Goal: Task Accomplishment & Management: Use online tool/utility

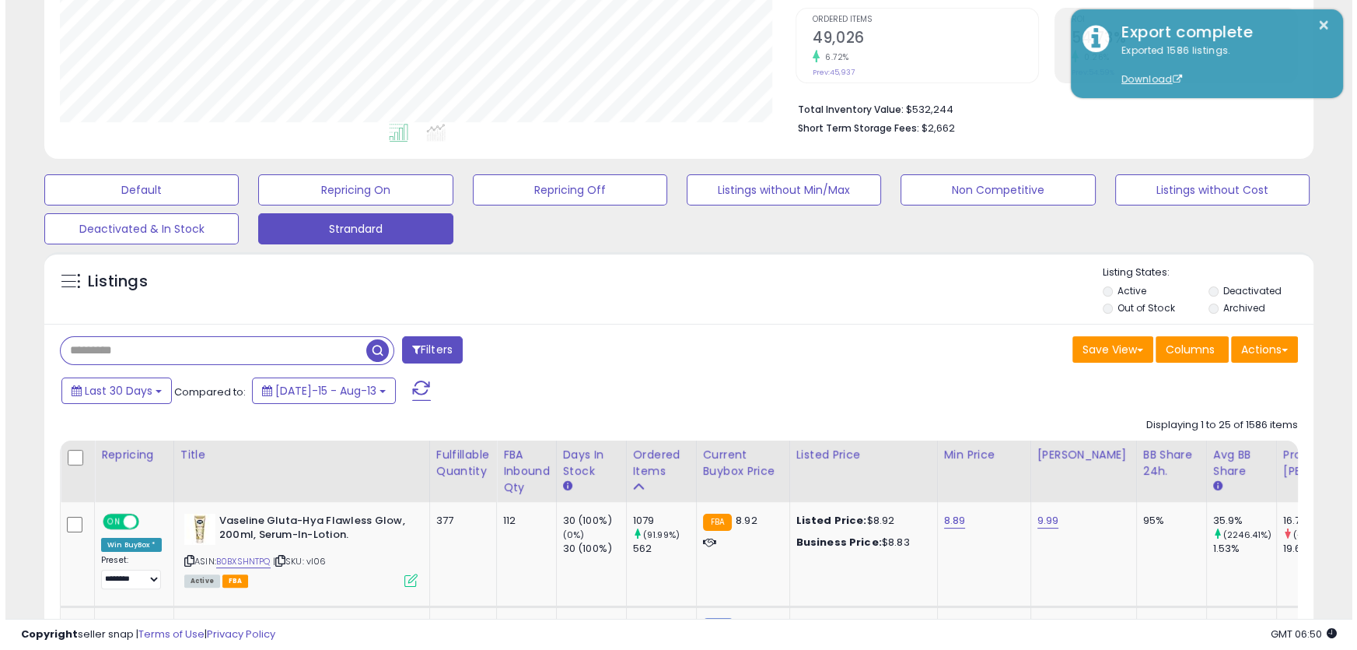
scroll to position [319, 735]
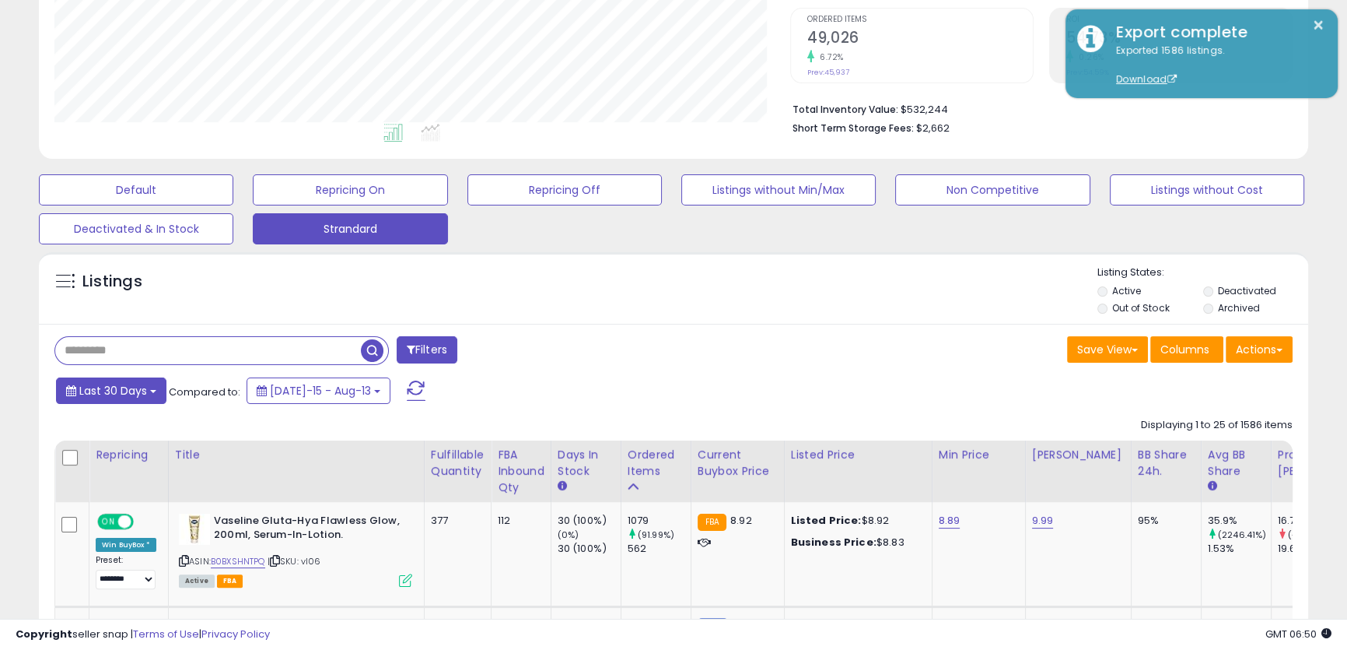
click at [124, 403] on button "Last 30 Days" at bounding box center [111, 390] width 110 height 26
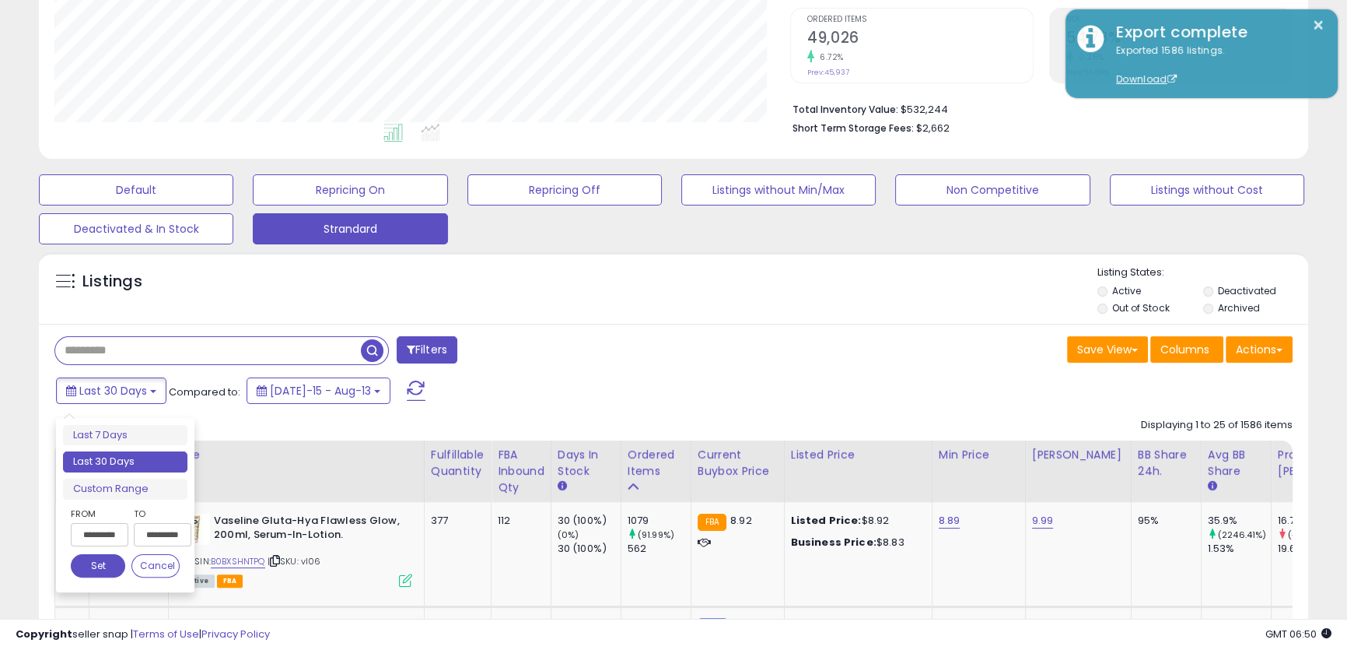
click at [98, 529] on input "**********" at bounding box center [100, 534] width 58 height 23
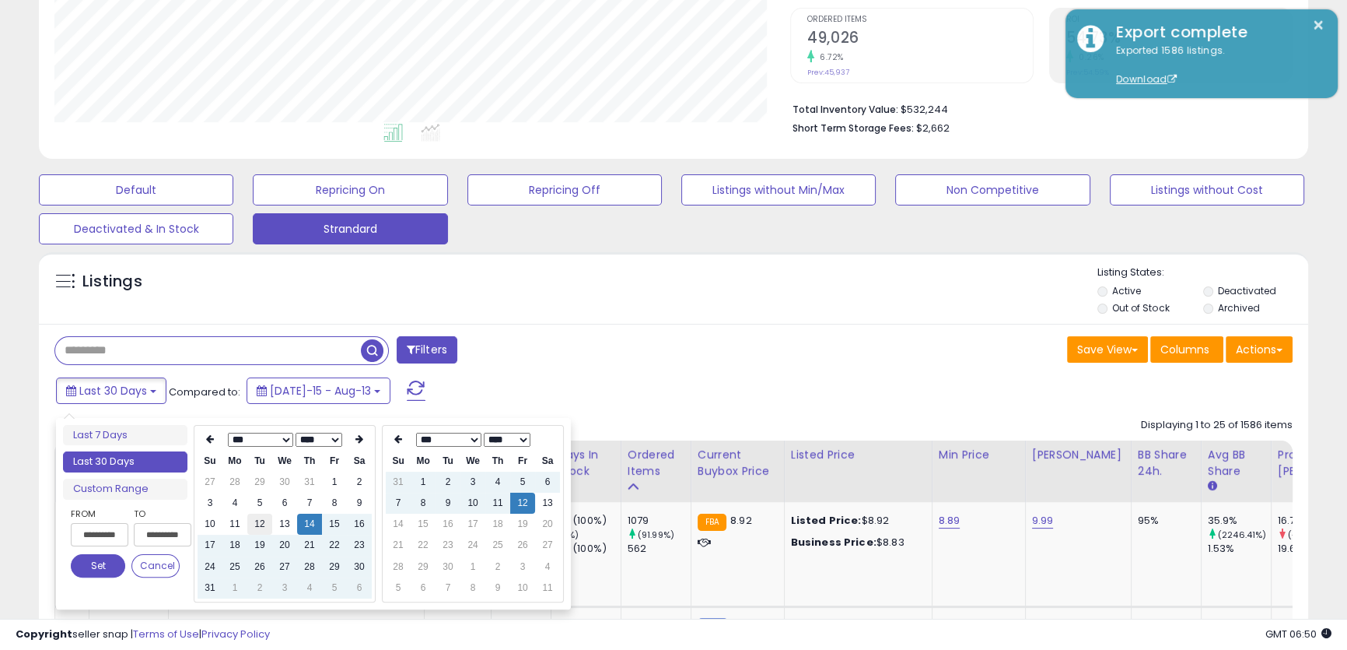
click at [263, 519] on td "12" at bounding box center [259, 523] width 25 height 21
type input "**********"
click at [522, 503] on td "12" at bounding box center [522, 502] width 25 height 21
type input "**********"
click at [690, 396] on div "Last 30 Days Compared to: [DATE]-15 - Aug-13" at bounding box center [516, 392] width 929 height 35
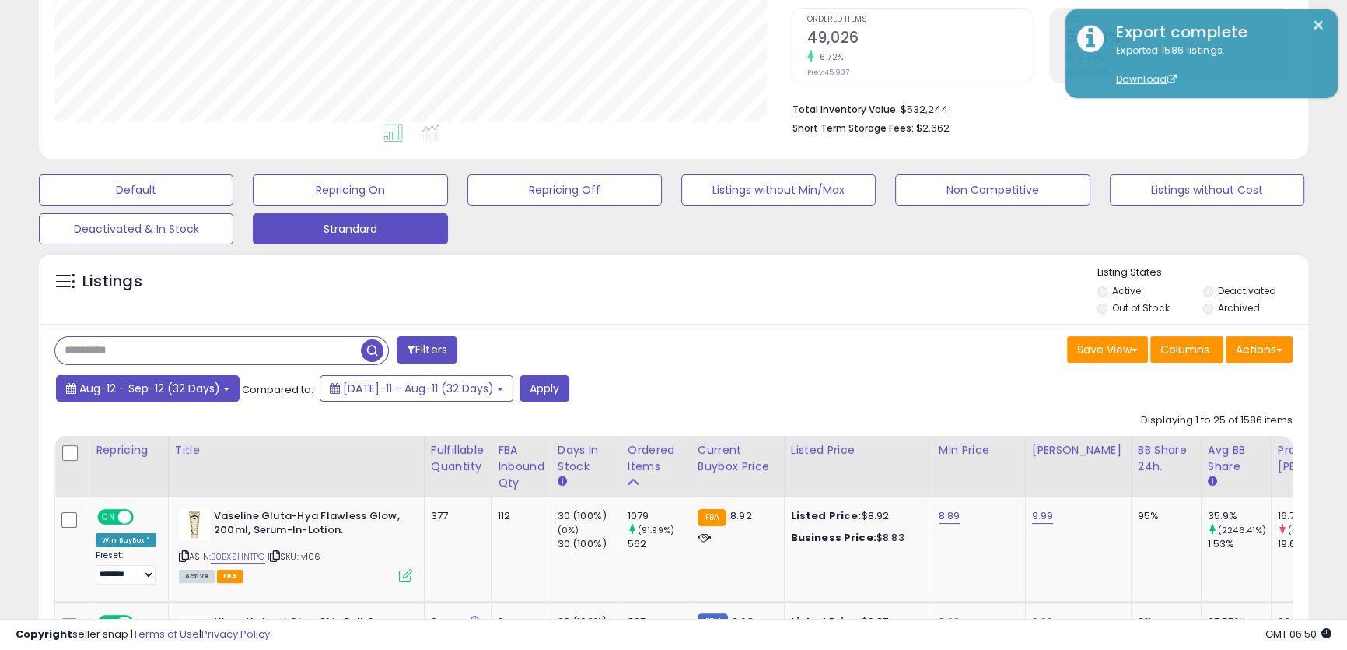
click at [170, 391] on span "Aug-12 - Sep-12 (32 Days)" at bounding box center [149, 388] width 141 height 16
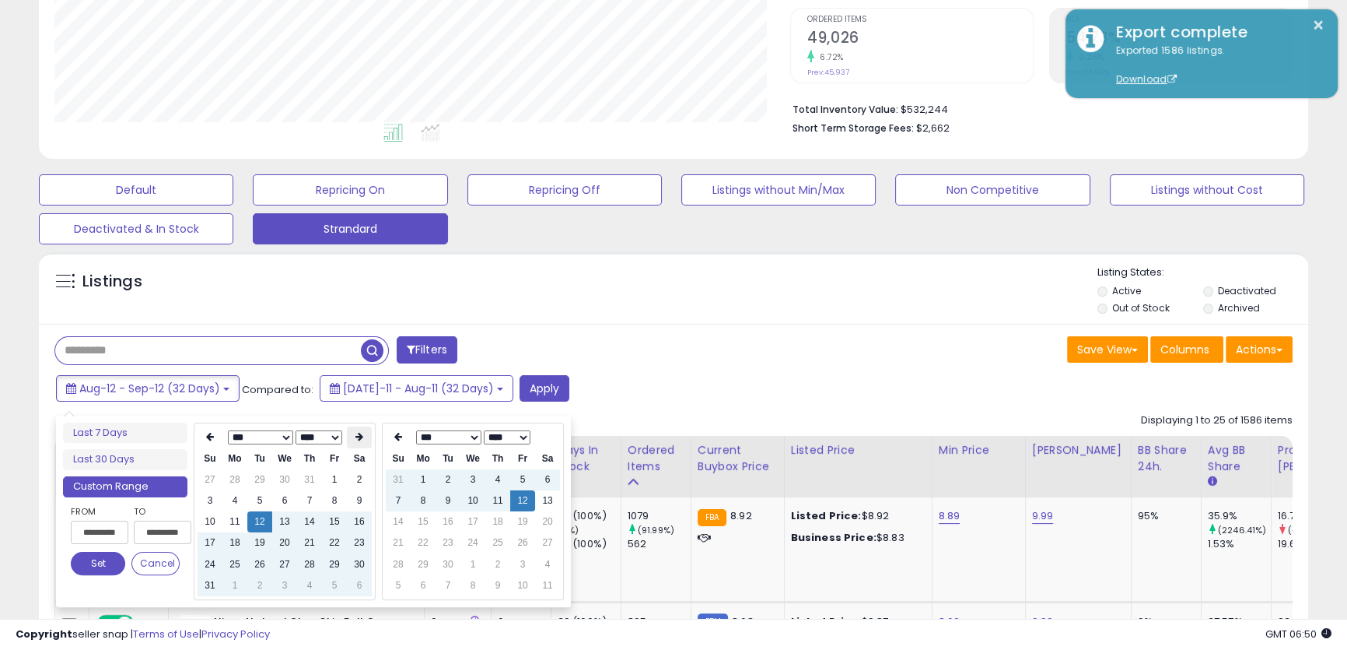
click at [347, 427] on th at bounding box center [359, 437] width 25 height 22
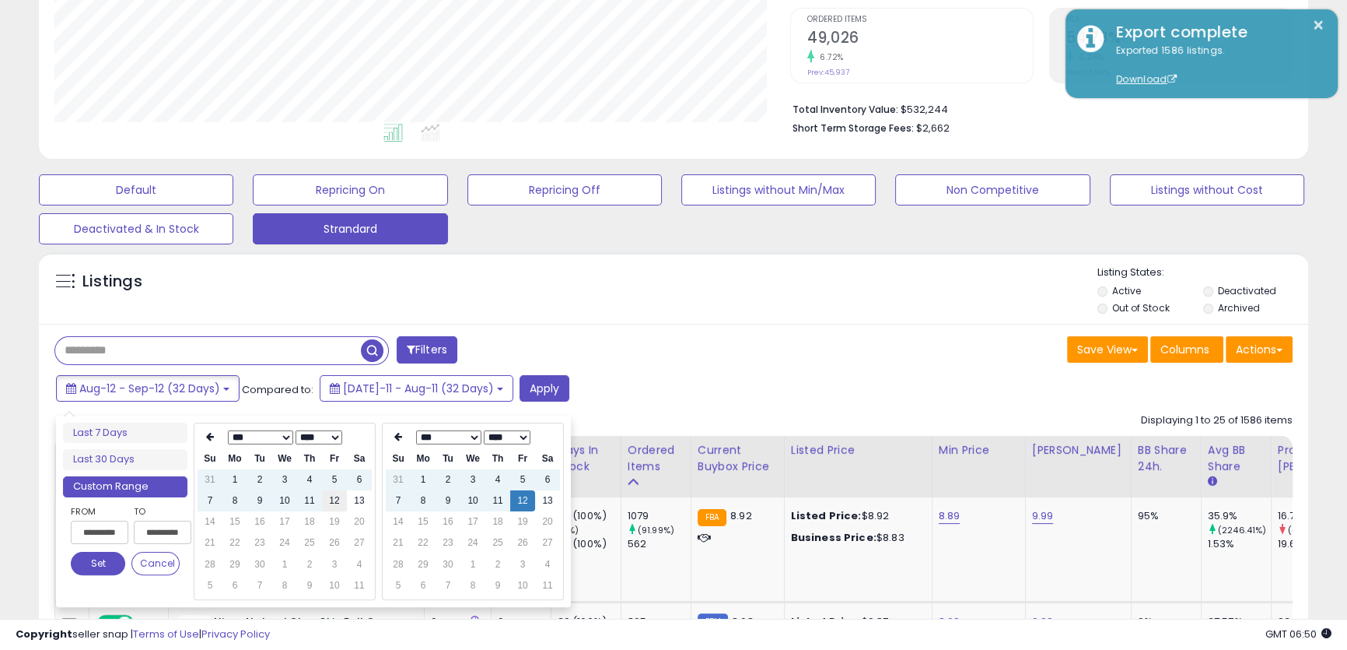
type input "**********"
click at [335, 502] on td "12" at bounding box center [334, 500] width 25 height 21
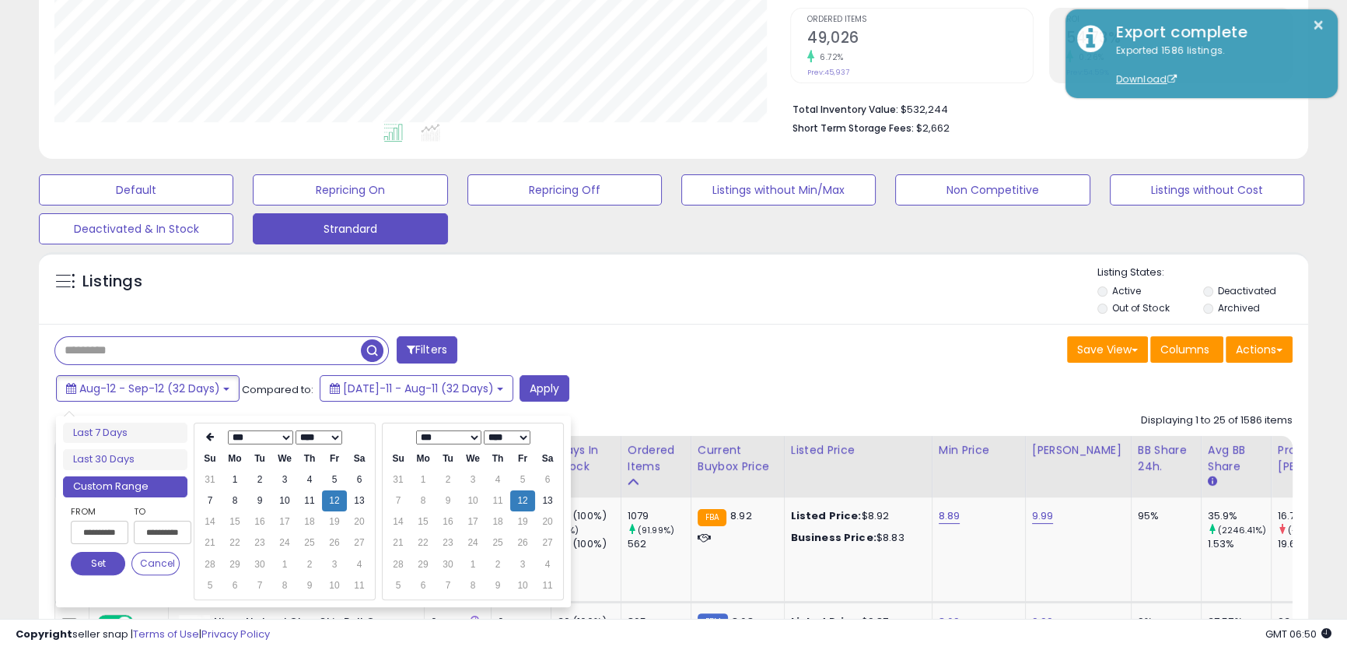
click at [96, 559] on button "Set" at bounding box center [98, 563] width 54 height 23
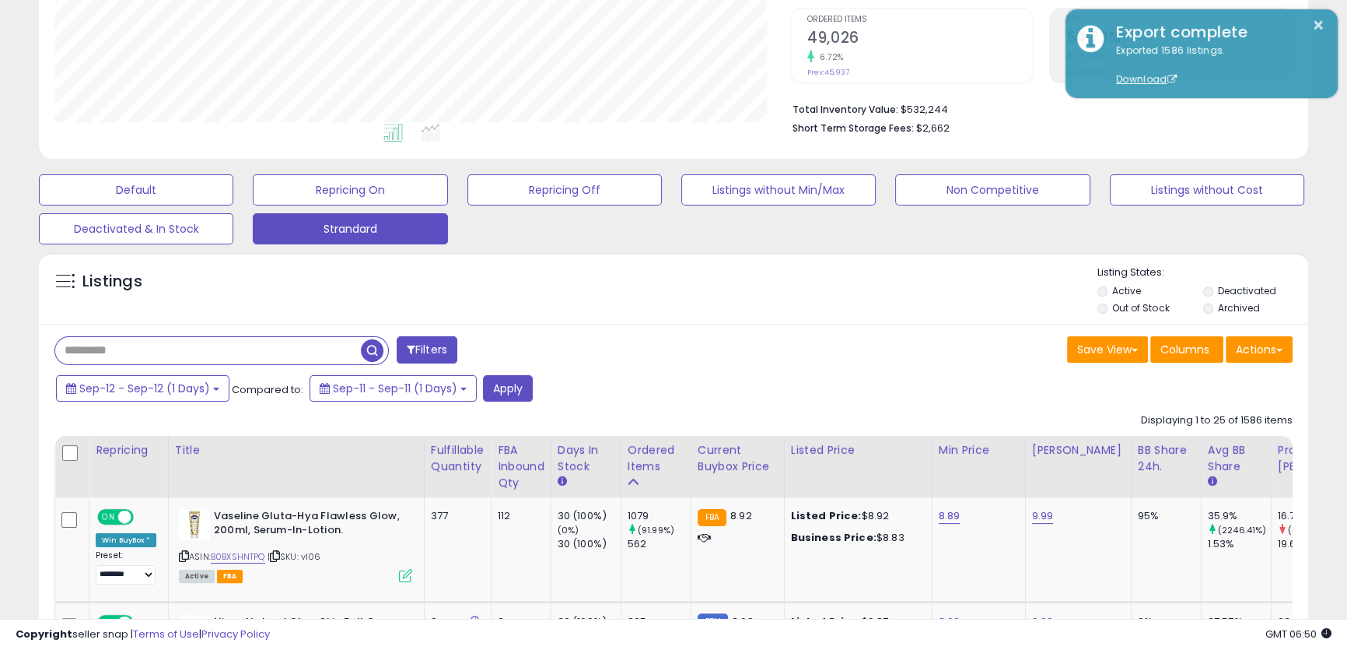
click at [373, 349] on span "button" at bounding box center [372, 350] width 23 height 23
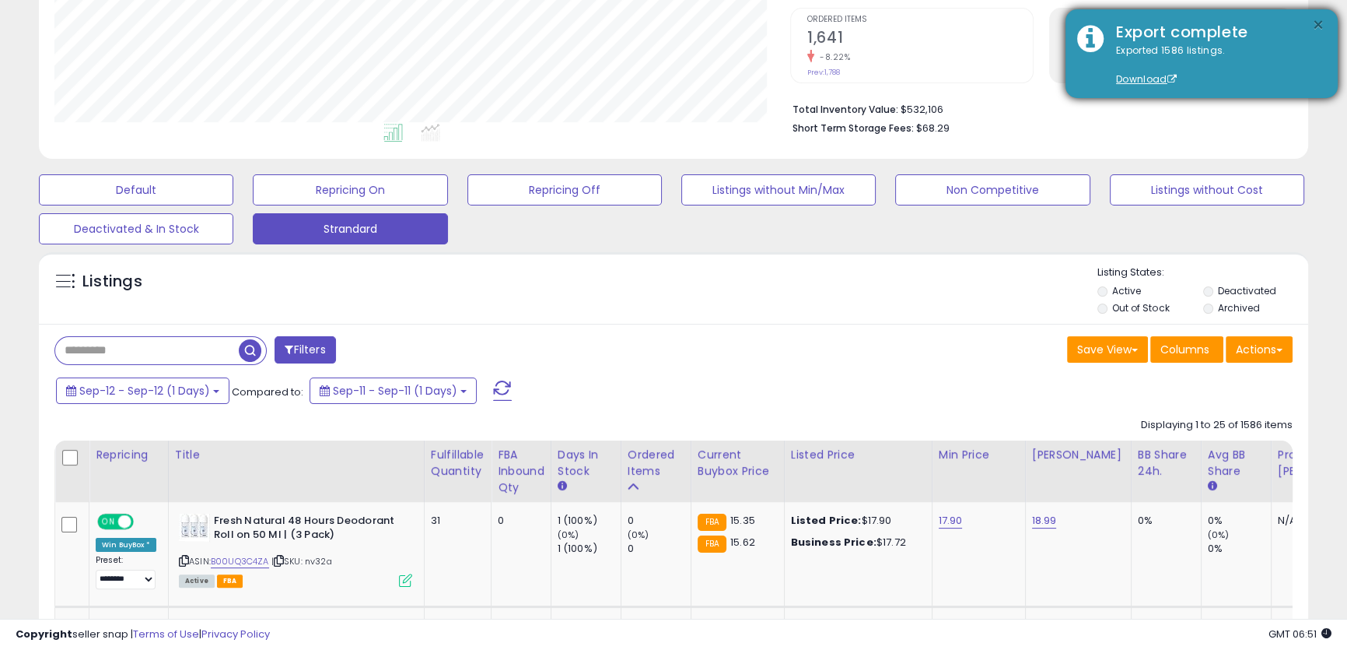
click at [1321, 20] on button "×" at bounding box center [1318, 25] width 12 height 19
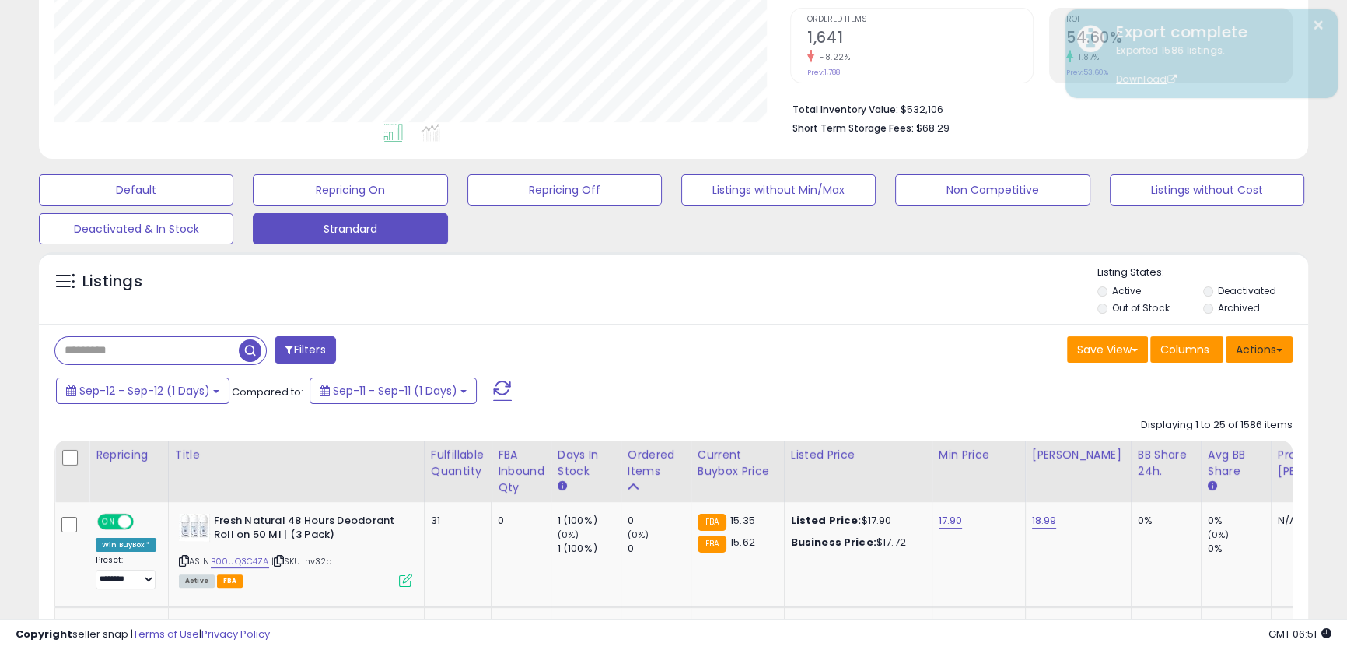
click at [1268, 349] on button "Actions" at bounding box center [1259, 349] width 67 height 26
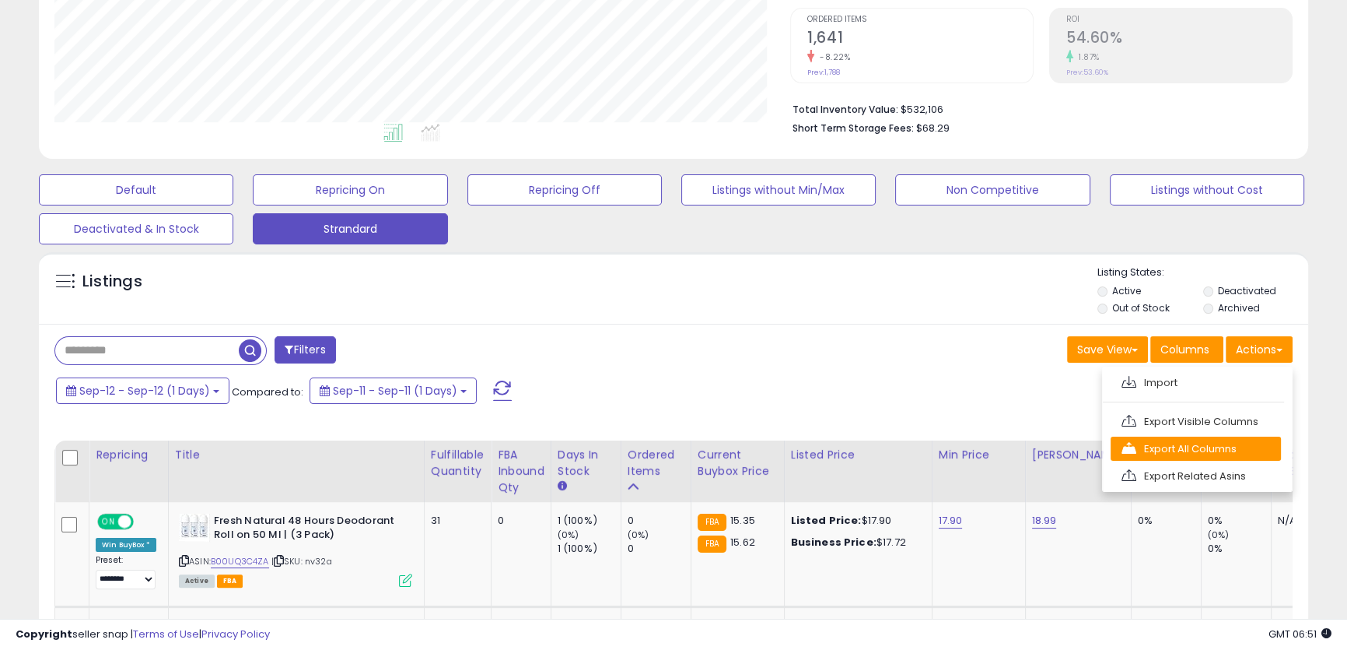
click at [1222, 443] on link "Export All Columns" at bounding box center [1196, 448] width 170 height 24
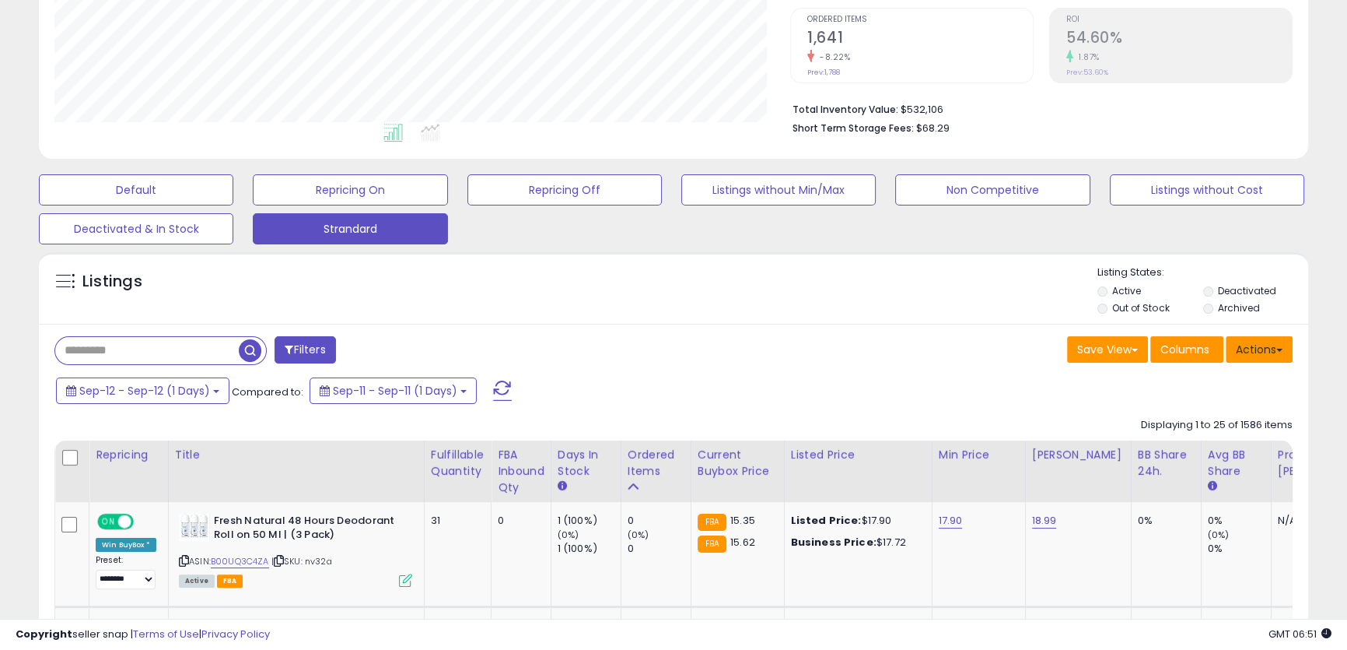
click at [1261, 356] on button "Actions" at bounding box center [1259, 349] width 67 height 26
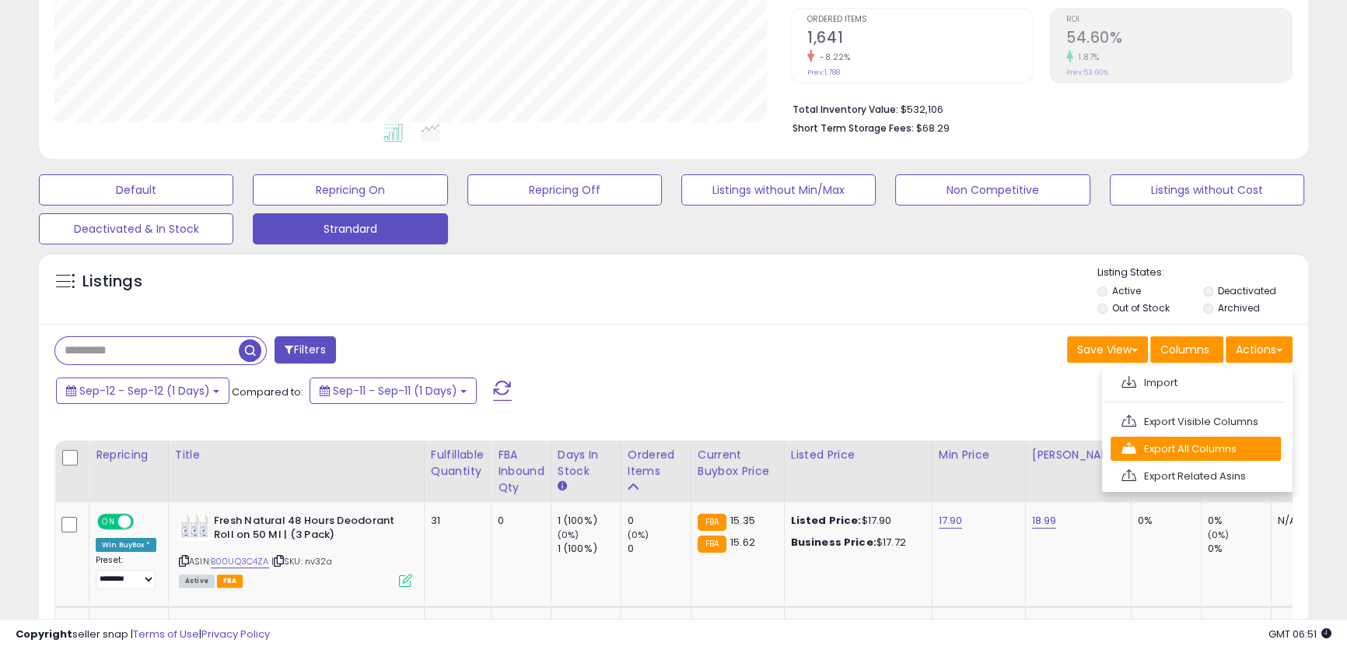
click at [1228, 444] on link "Export All Columns" at bounding box center [1196, 448] width 170 height 24
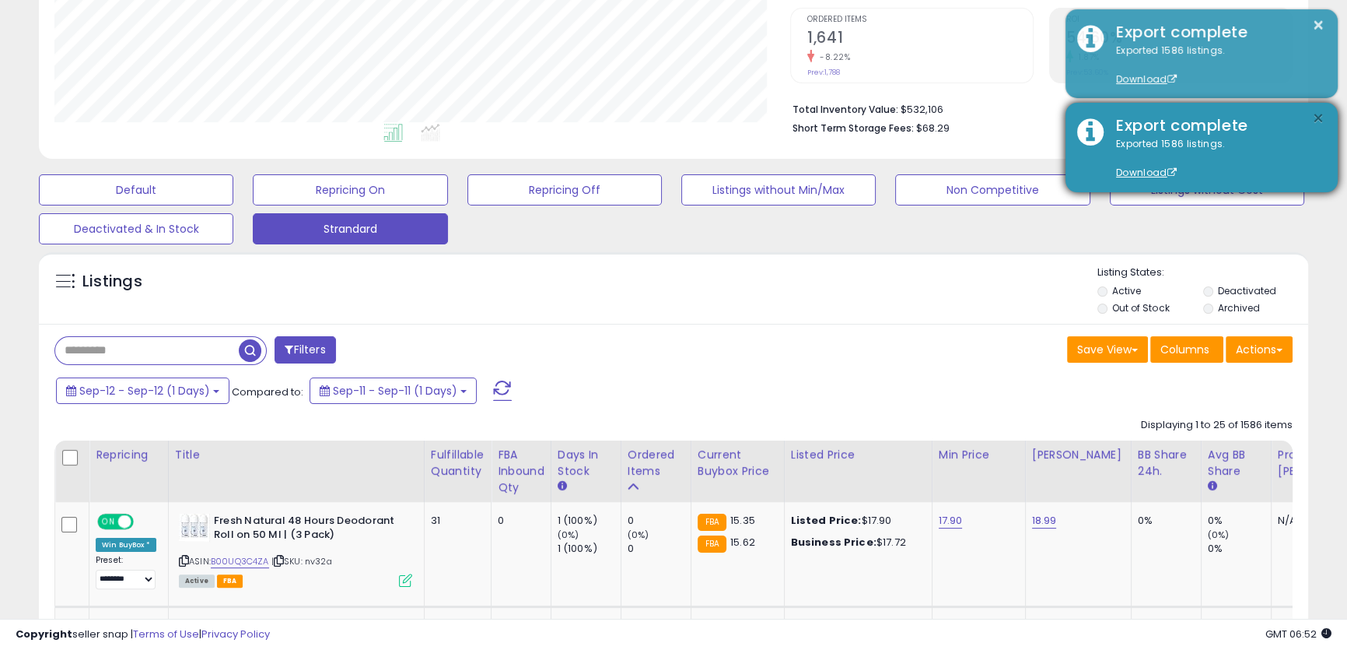
click at [1319, 114] on button "×" at bounding box center [1318, 118] width 12 height 19
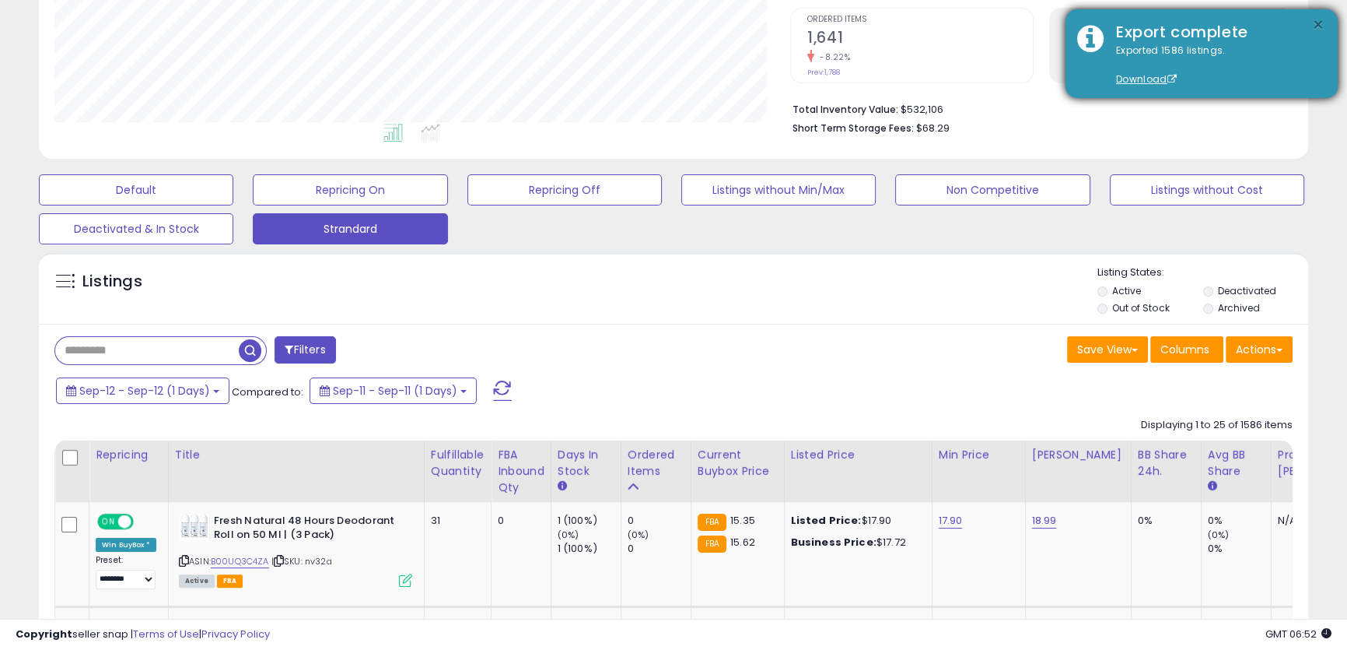
click at [1315, 25] on button "×" at bounding box center [1318, 25] width 12 height 19
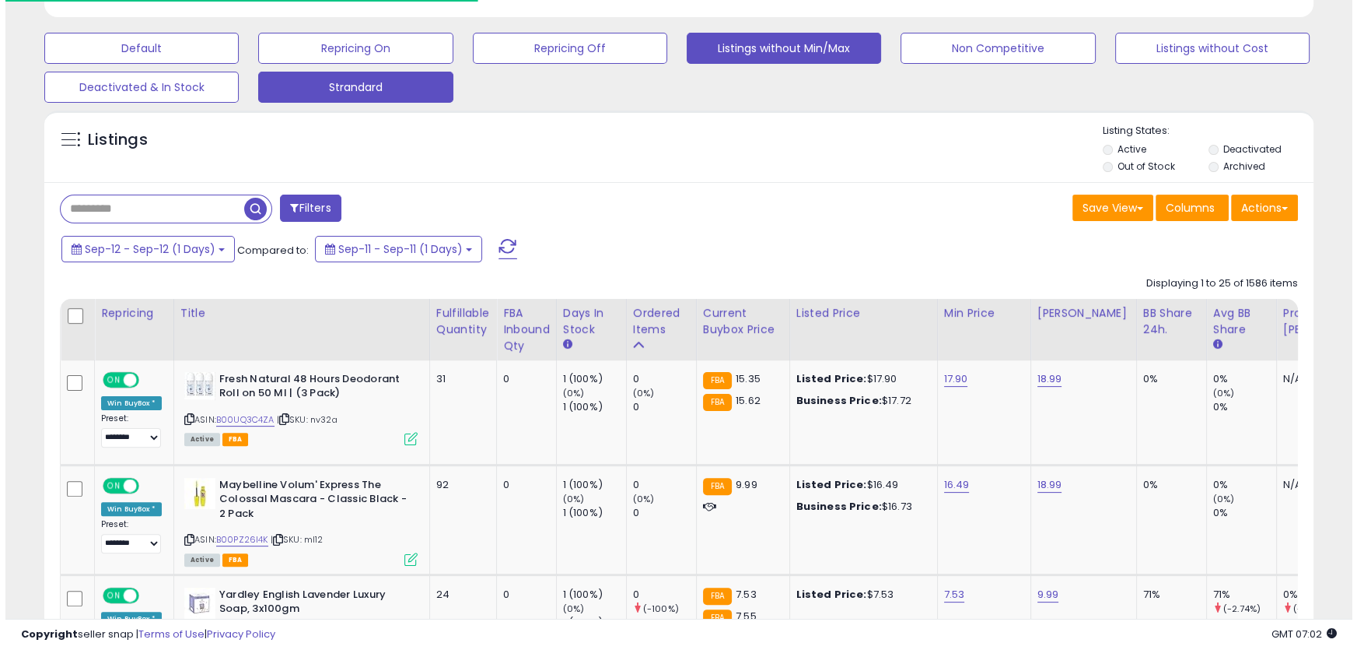
scroll to position [354, 0]
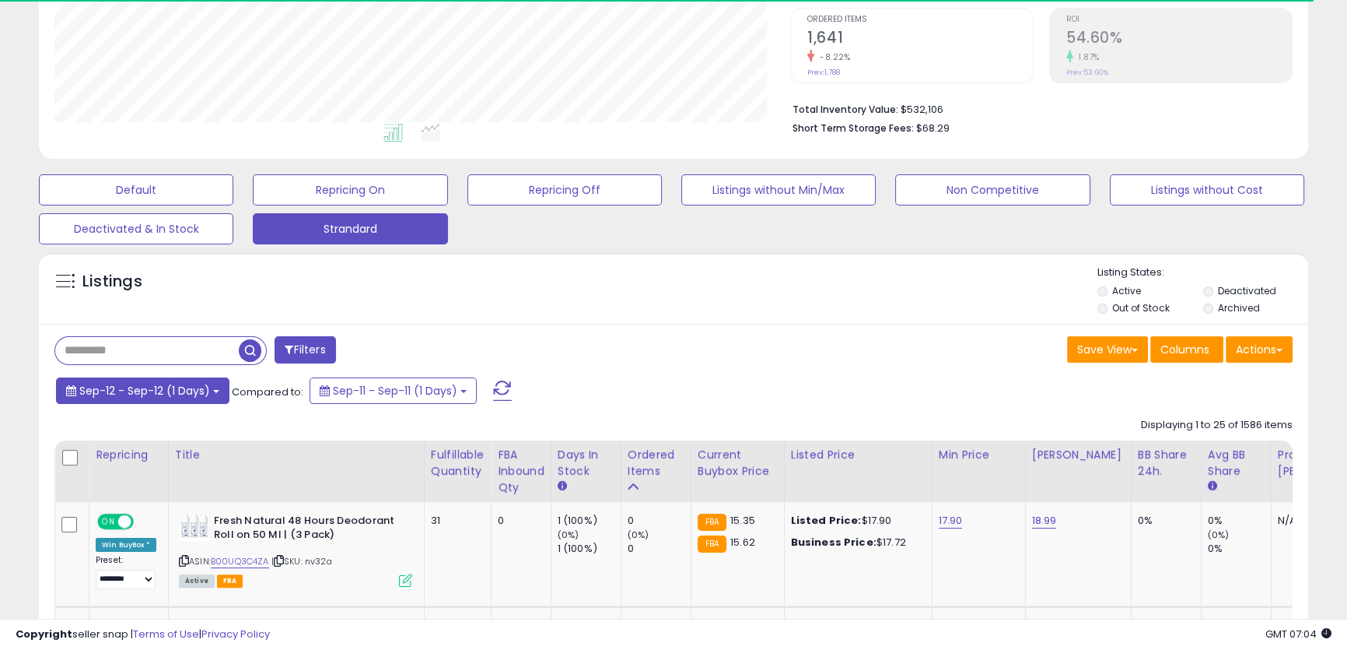
click at [178, 391] on span "Sep-12 - Sep-12 (1 Days)" at bounding box center [144, 391] width 131 height 16
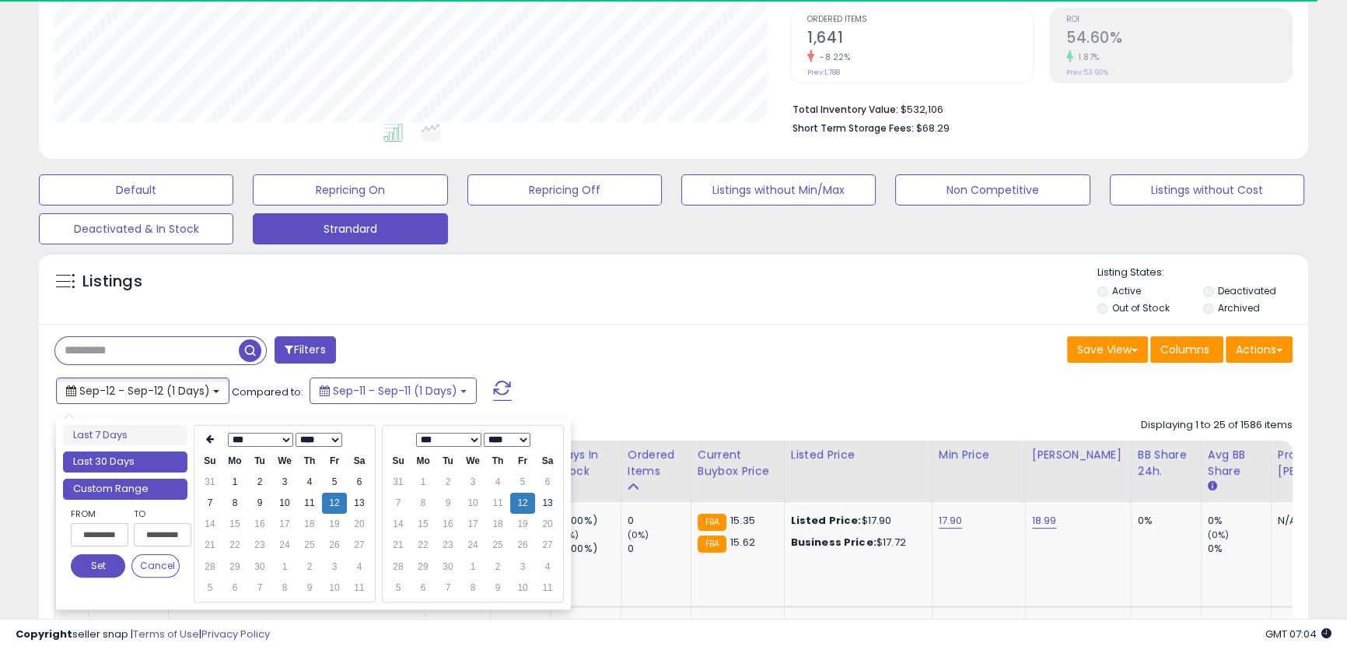
type input "**********"
click at [138, 466] on li "Last 30 Days" at bounding box center [125, 461] width 124 height 21
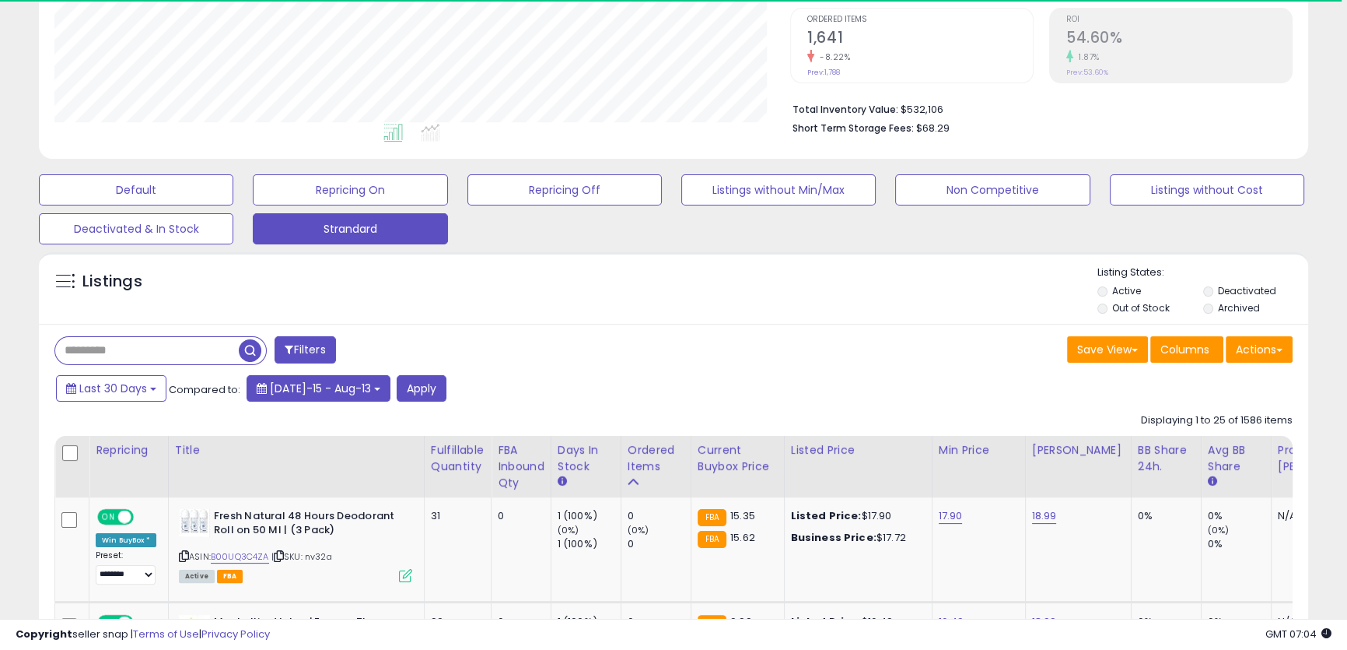
click at [300, 388] on span "[DATE]-15 - Aug-13" at bounding box center [320, 388] width 101 height 16
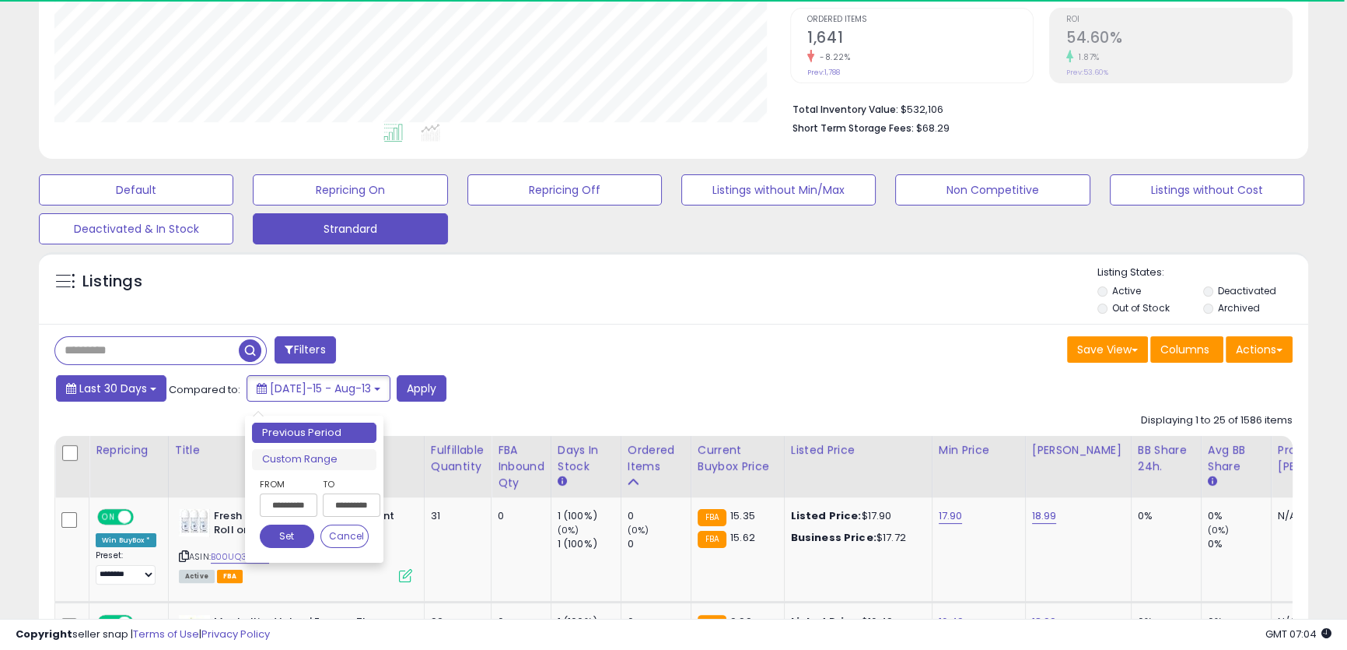
click at [152, 394] on button "Last 30 Days" at bounding box center [111, 388] width 110 height 26
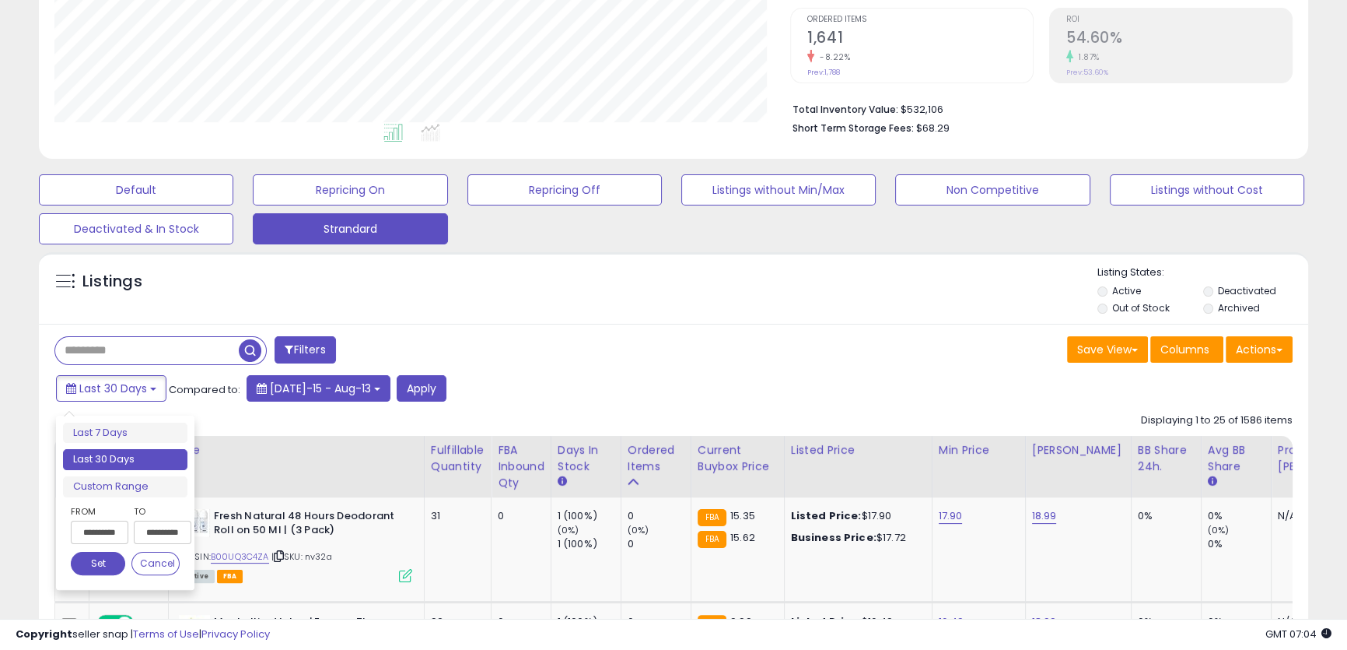
click at [298, 384] on span "[DATE]-15 - Aug-13" at bounding box center [320, 388] width 101 height 16
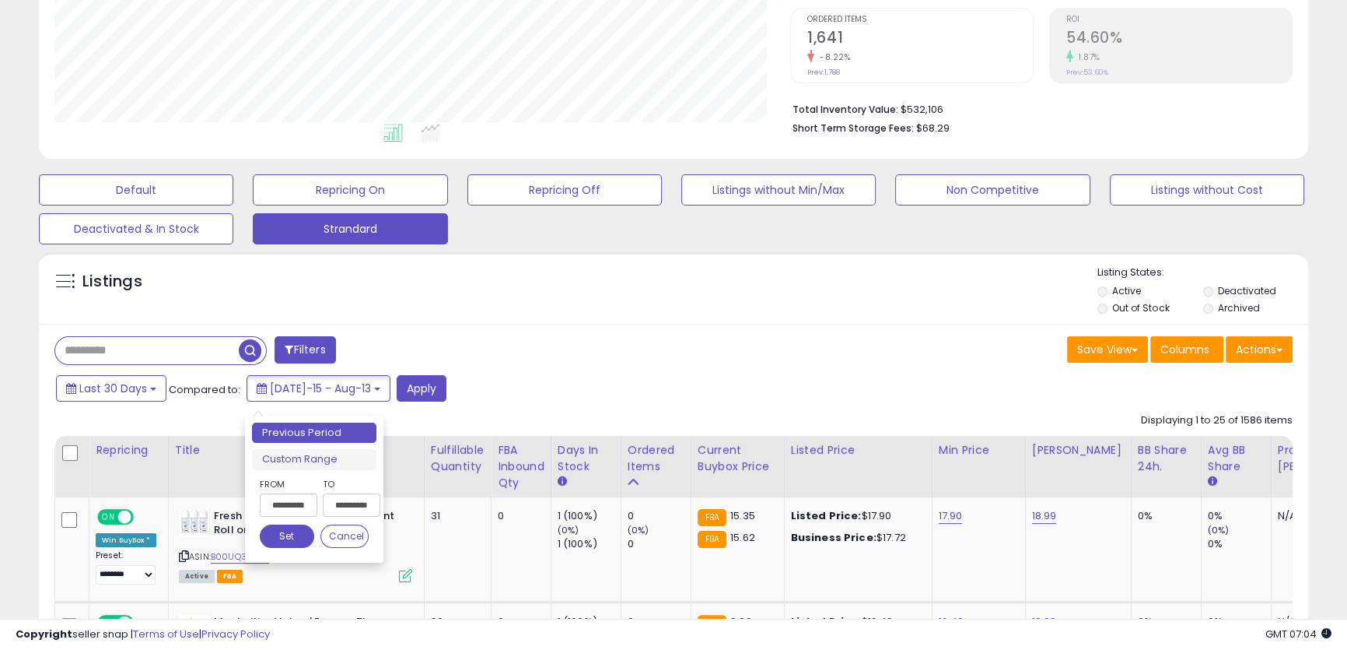
click at [309, 506] on input "**********" at bounding box center [289, 504] width 58 height 23
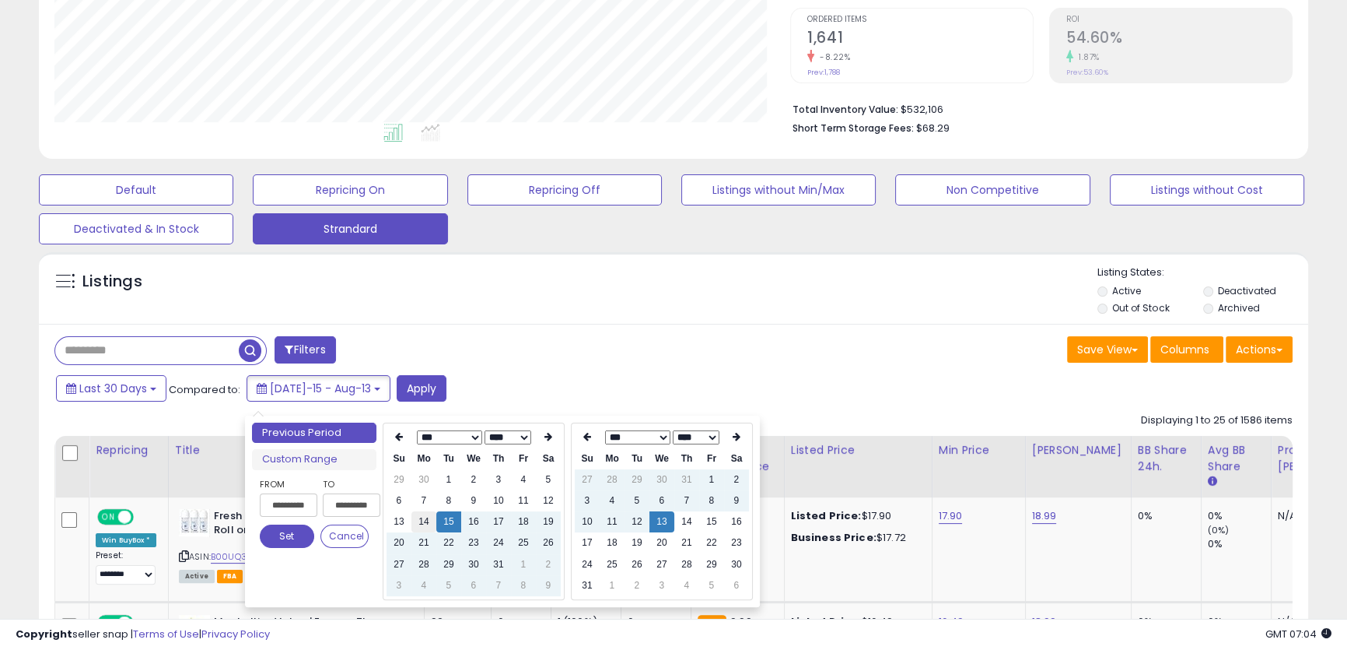
click at [426, 514] on td "14" at bounding box center [424, 521] width 25 height 21
type input "**********"
click at [645, 518] on td "12" at bounding box center [637, 521] width 25 height 21
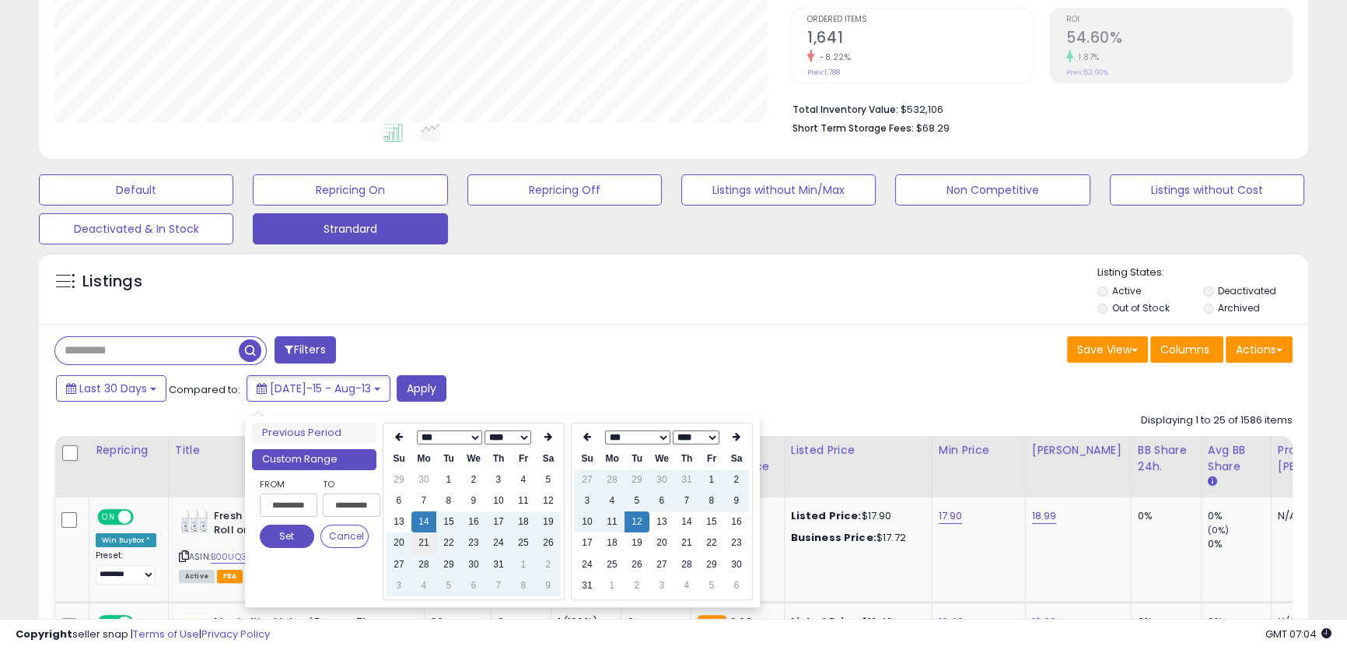
type input "**********"
click at [268, 533] on button "Set" at bounding box center [287, 535] width 54 height 23
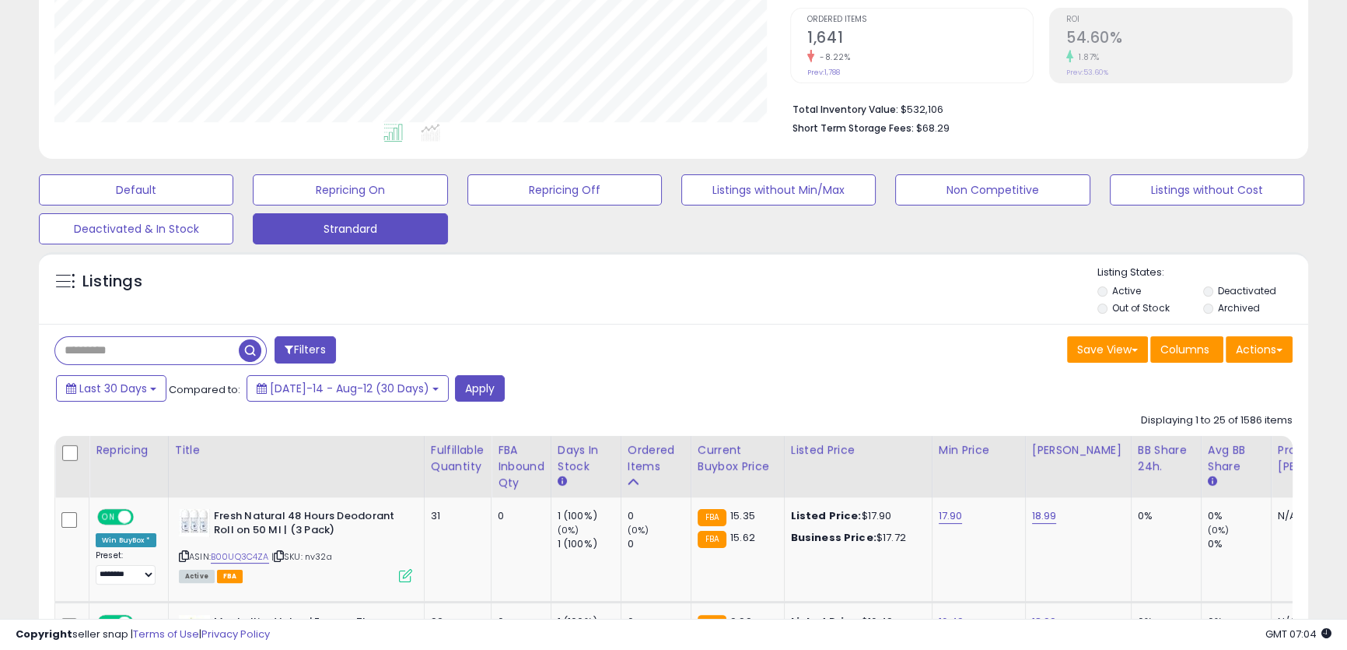
click at [247, 348] on span "button" at bounding box center [250, 350] width 23 height 23
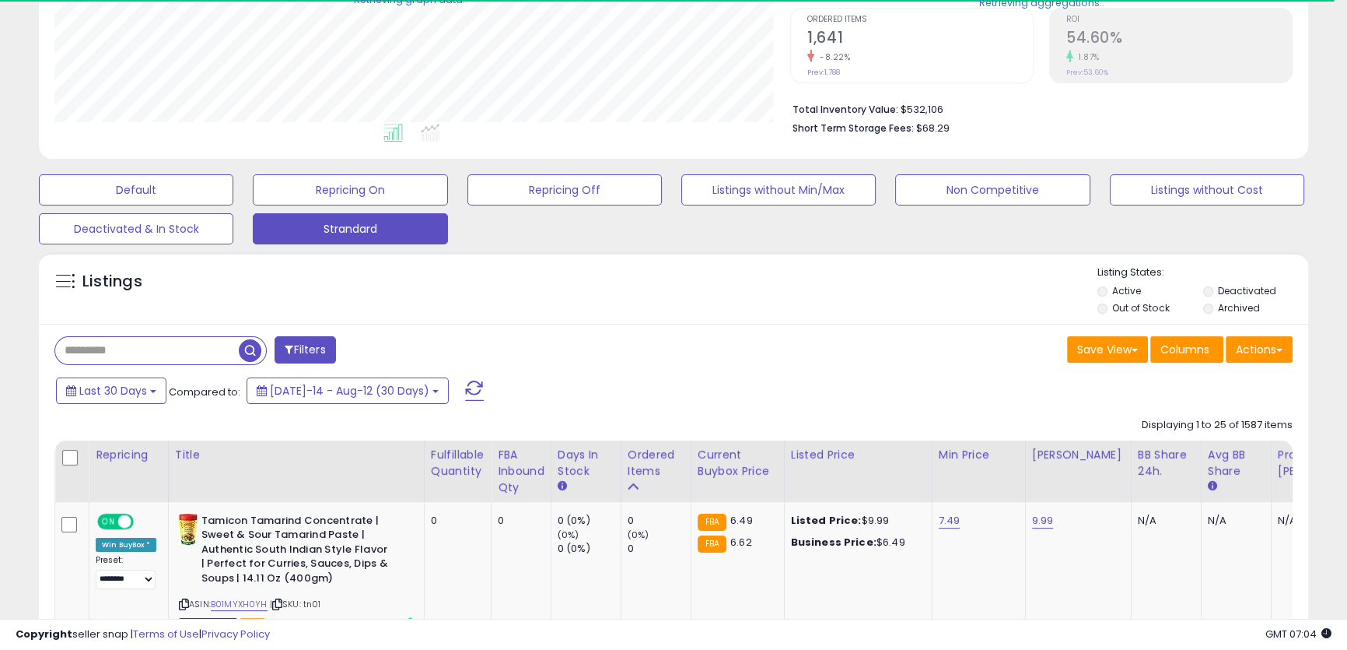
scroll to position [777603, 777185]
click at [132, 387] on span "Last 30 Days" at bounding box center [113, 391] width 68 height 16
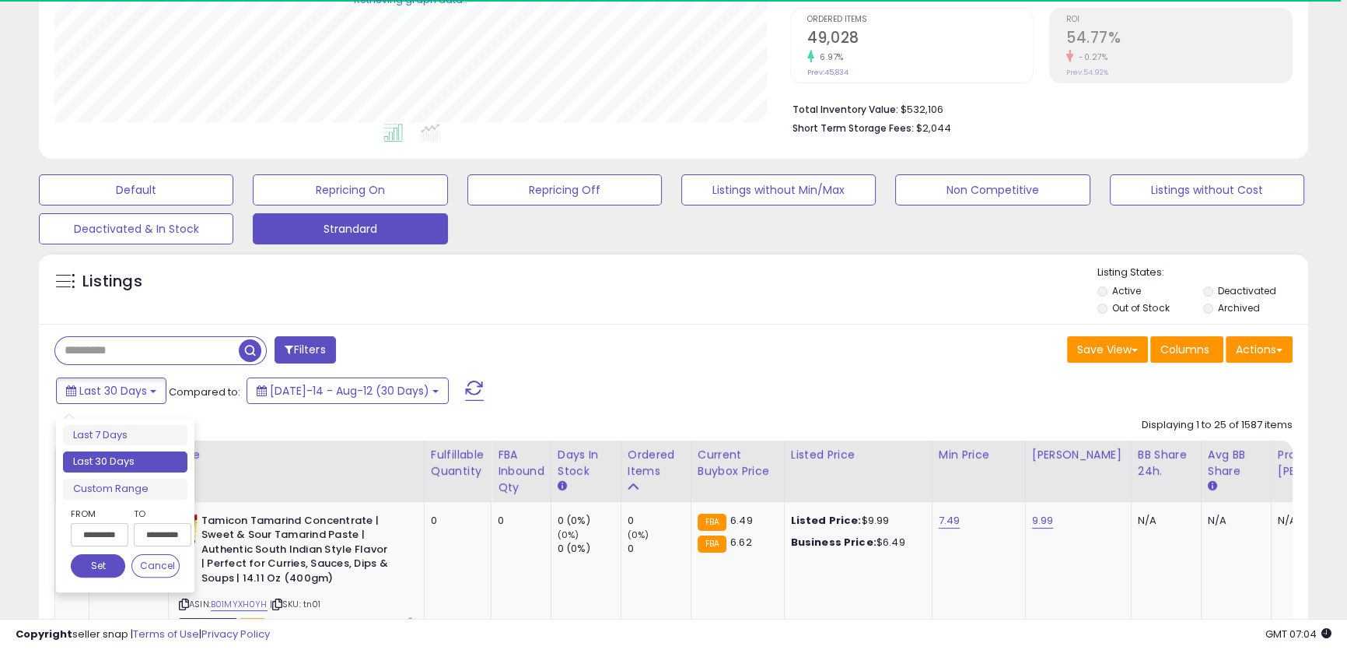
click at [688, 352] on div "Save View Save As New View Update Current View Columns Actions Import Export Vi…" at bounding box center [989, 351] width 631 height 30
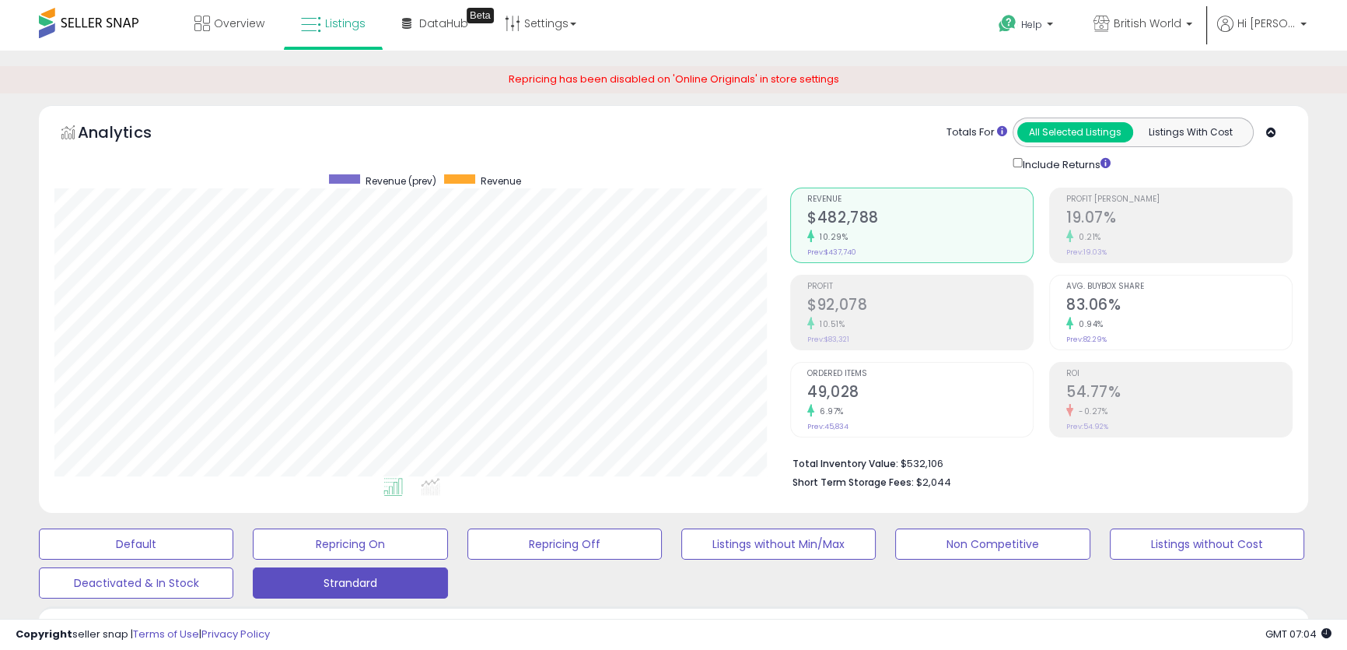
scroll to position [353, 0]
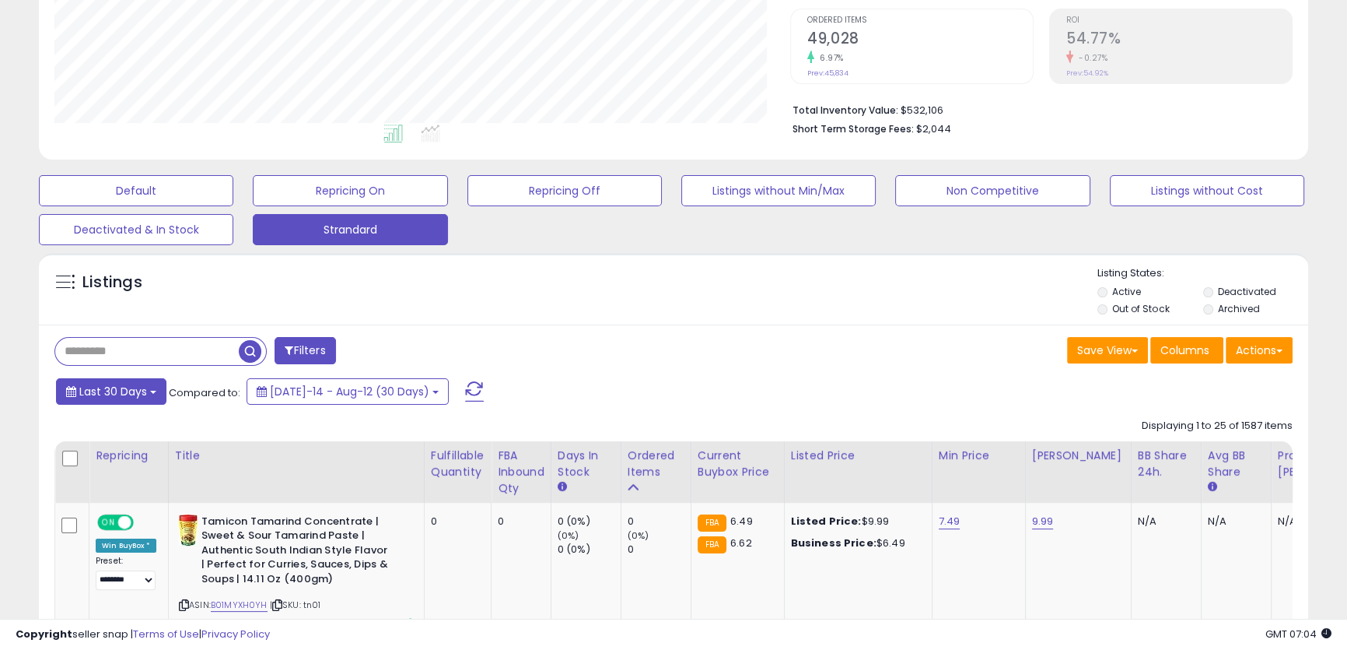
click at [79, 398] on span "Last 30 Days" at bounding box center [113, 392] width 68 height 16
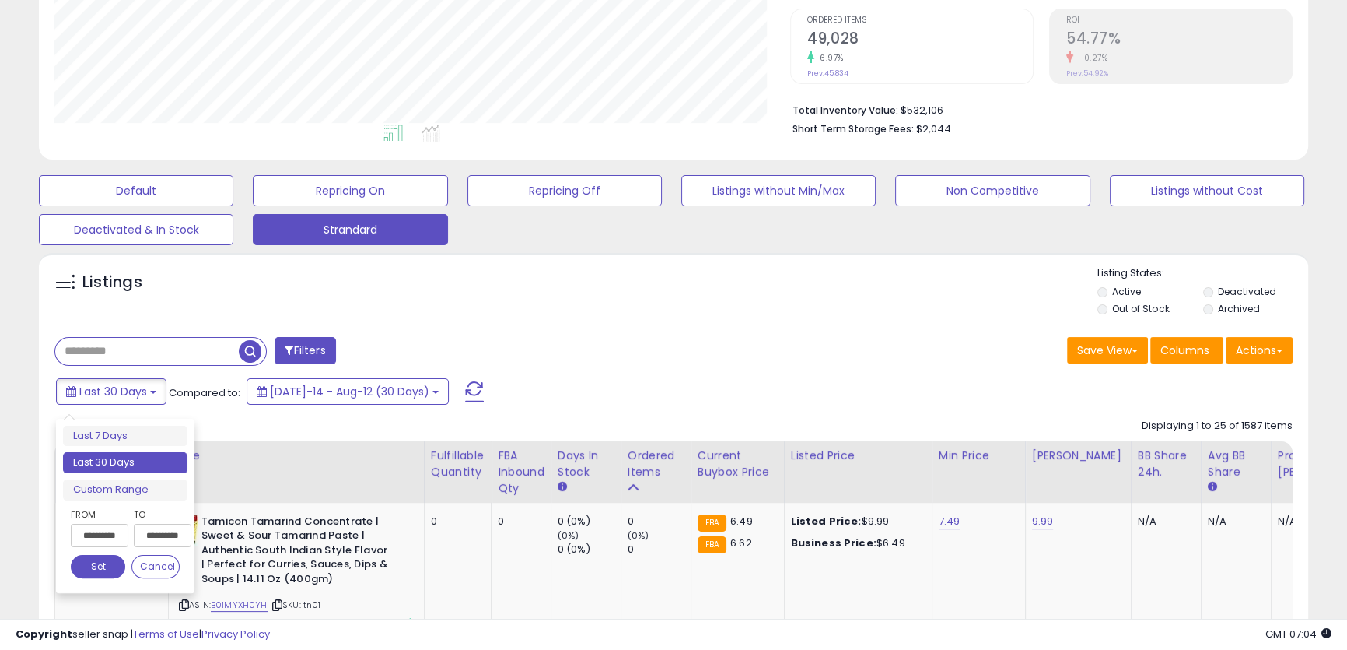
click at [716, 344] on div "Save View Save As New View Update Current View Columns Actions Import Export Vi…" at bounding box center [989, 352] width 631 height 30
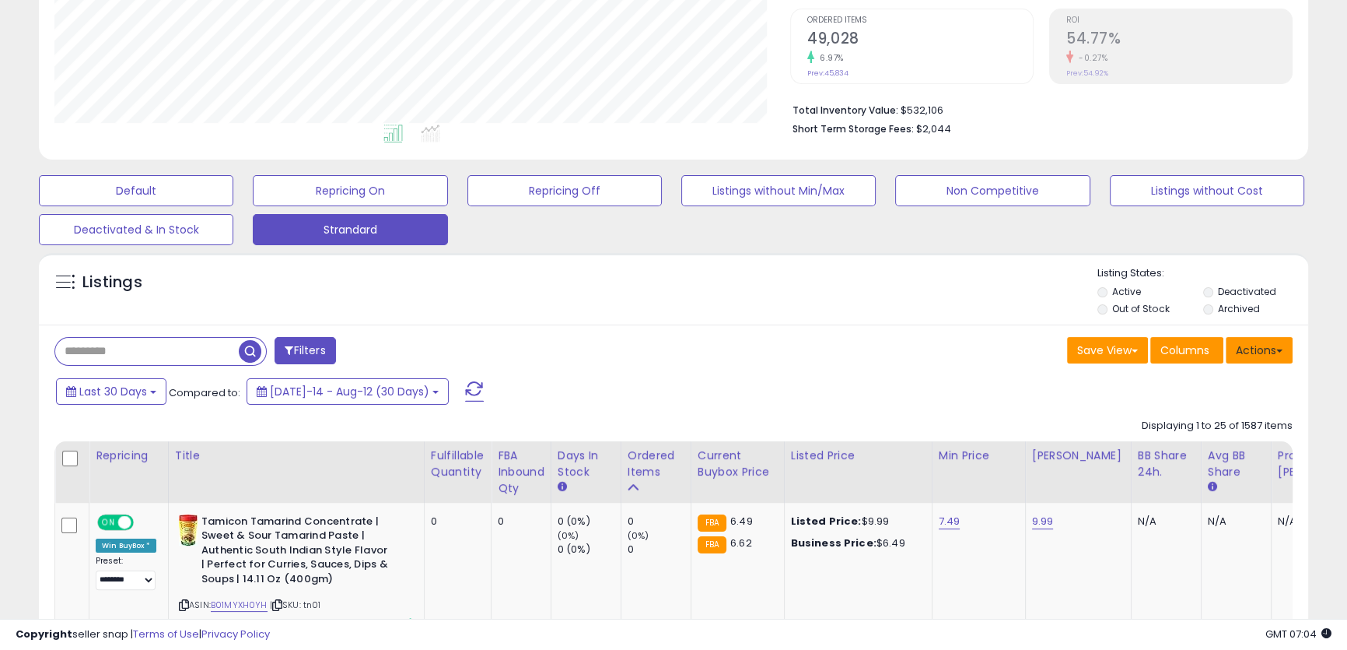
click at [1252, 357] on button "Actions" at bounding box center [1259, 350] width 67 height 26
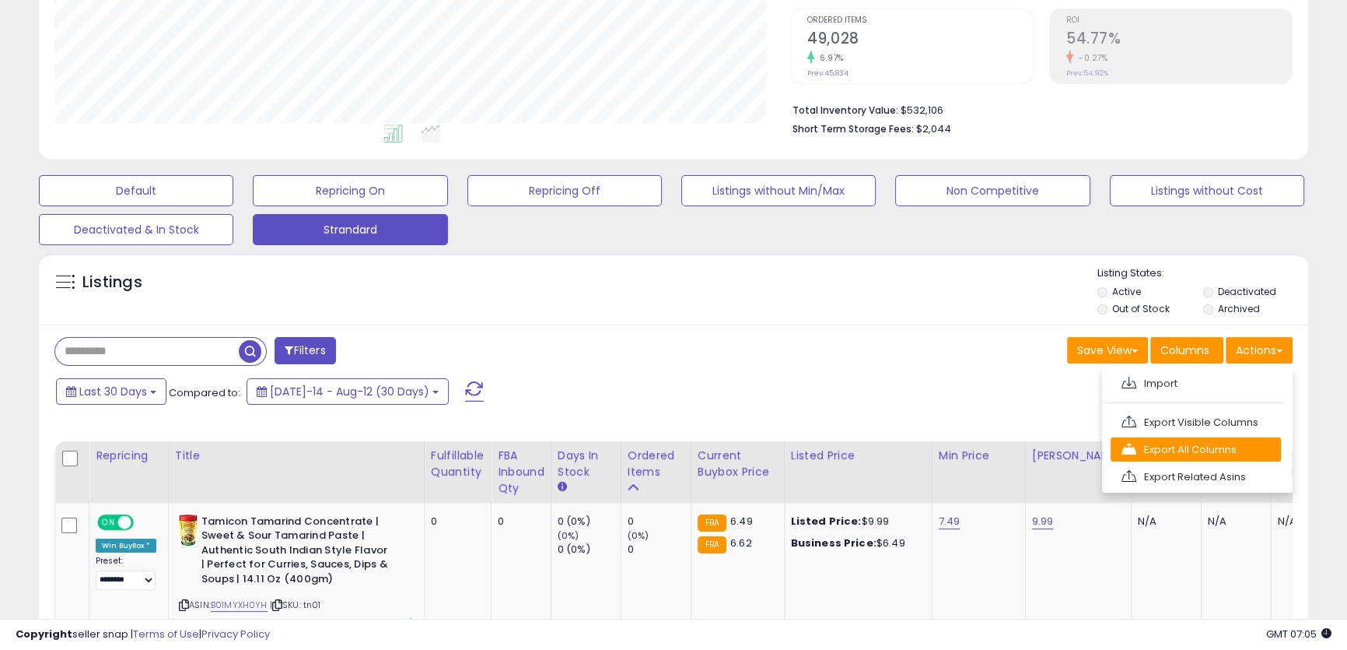
click at [1237, 438] on link "Export All Columns" at bounding box center [1196, 449] width 170 height 24
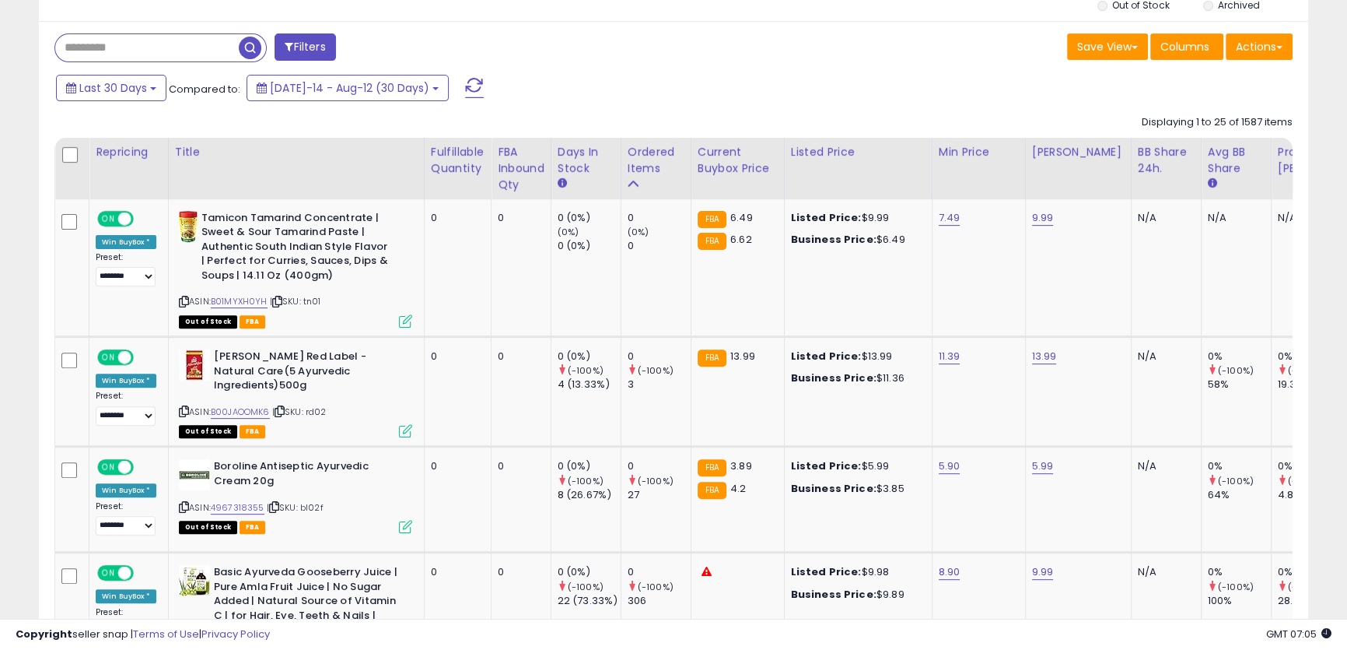
scroll to position [495, 0]
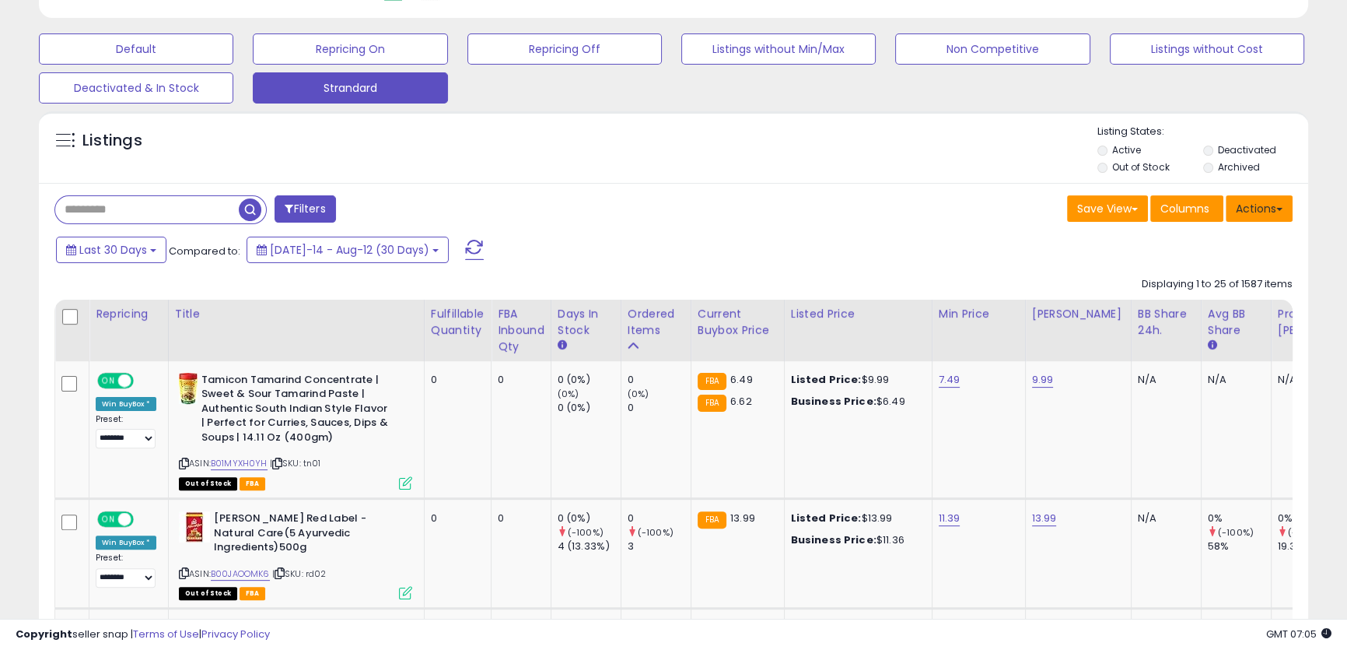
click at [1263, 212] on button "Actions" at bounding box center [1259, 208] width 67 height 26
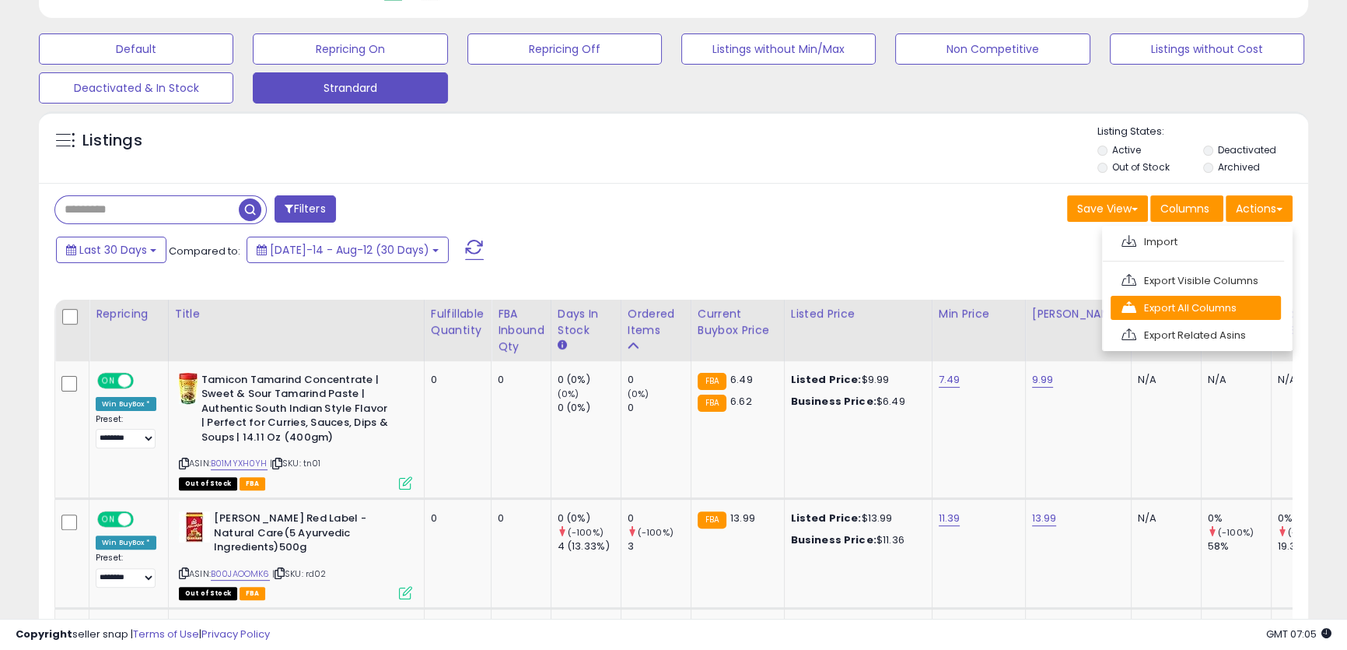
click at [1222, 302] on link "Export All Columns" at bounding box center [1196, 308] width 170 height 24
